Goal: Transaction & Acquisition: Purchase product/service

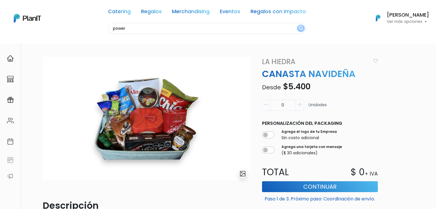
type input "power"
click at [297, 25] on button "submit" at bounding box center [301, 28] width 8 height 7
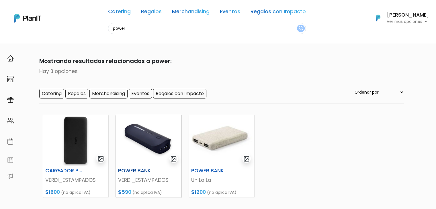
click at [148, 135] on img at bounding box center [148, 140] width 65 height 50
click at [217, 151] on img at bounding box center [221, 140] width 65 height 50
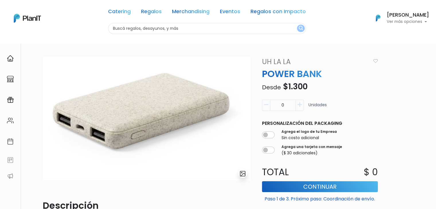
click at [402, 20] on p "Ver más opciones" at bounding box center [408, 22] width 42 height 4
click at [401, 86] on link "Cerrar Sesión" at bounding box center [403, 84] width 51 height 11
